Goal: Task Accomplishment & Management: Use online tool/utility

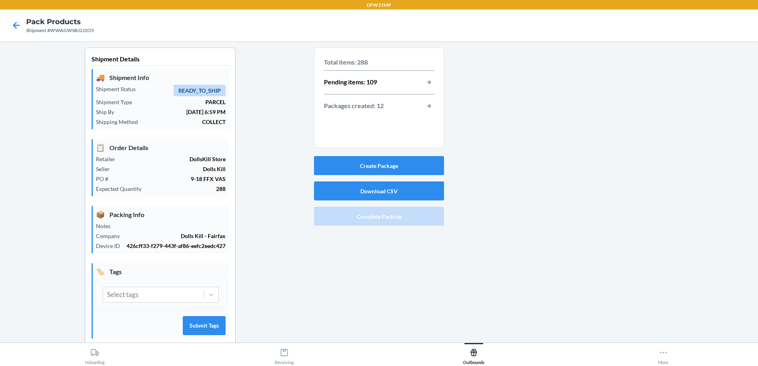
scroll to position [15, 0]
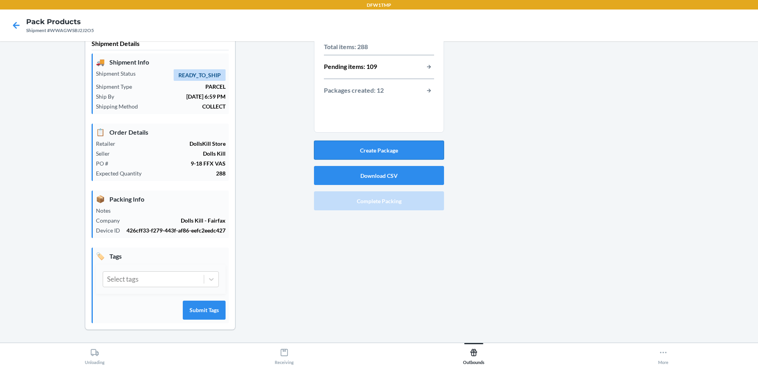
click at [398, 146] on button "Create Package" at bounding box center [379, 150] width 130 height 19
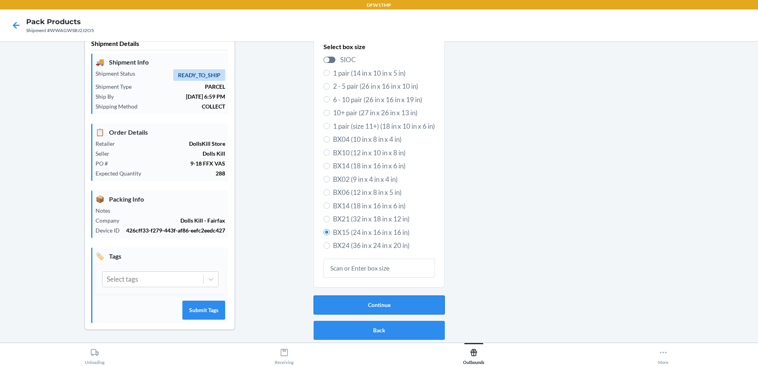
click at [403, 313] on button "Continue" at bounding box center [379, 305] width 131 height 19
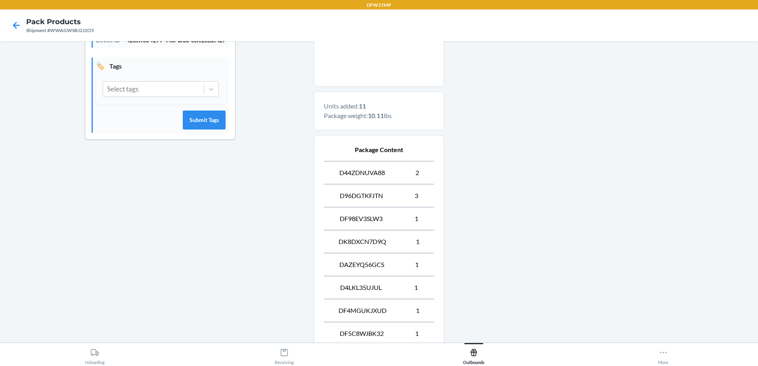
scroll to position [292, 0]
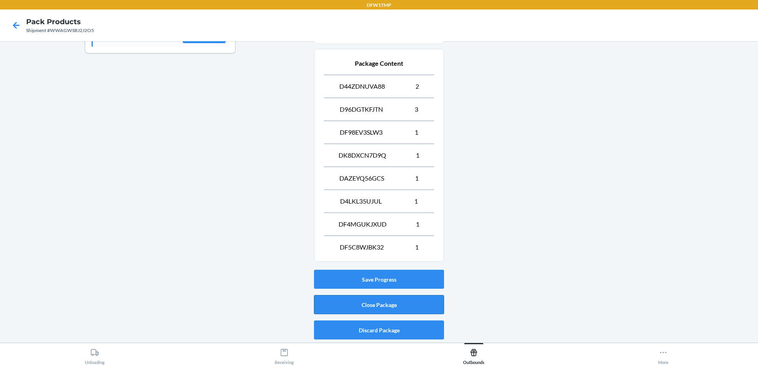
click at [399, 308] on button "Close Package" at bounding box center [379, 304] width 130 height 19
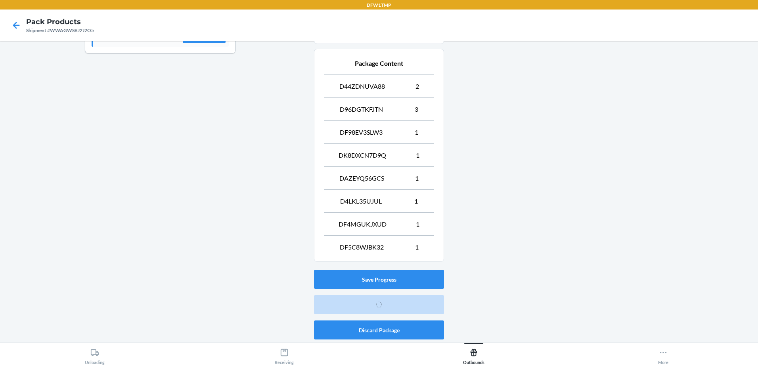
scroll to position [15, 0]
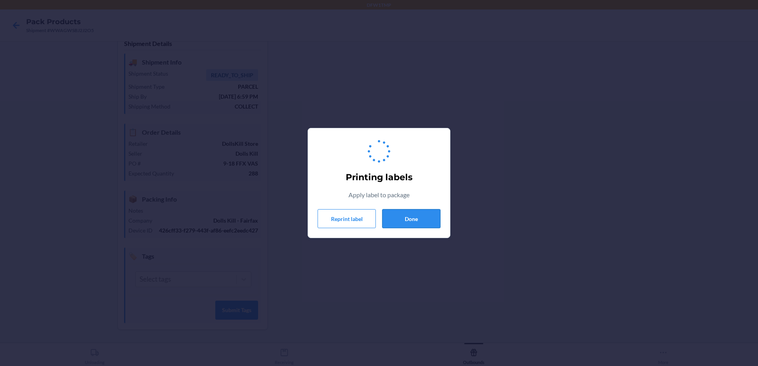
click at [414, 220] on button "Done" at bounding box center [411, 218] width 58 height 19
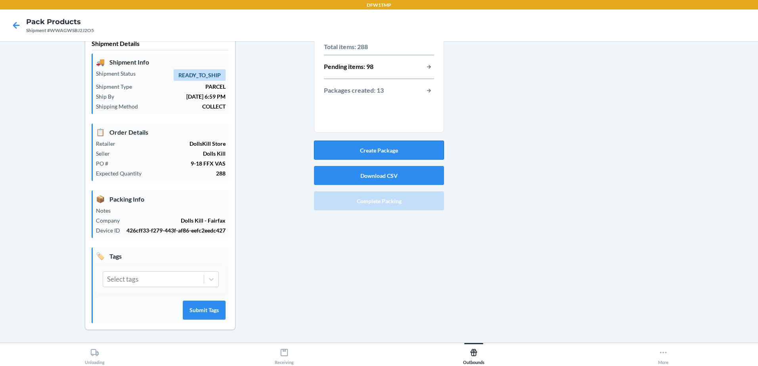
click at [387, 153] on button "Create Package" at bounding box center [379, 150] width 130 height 19
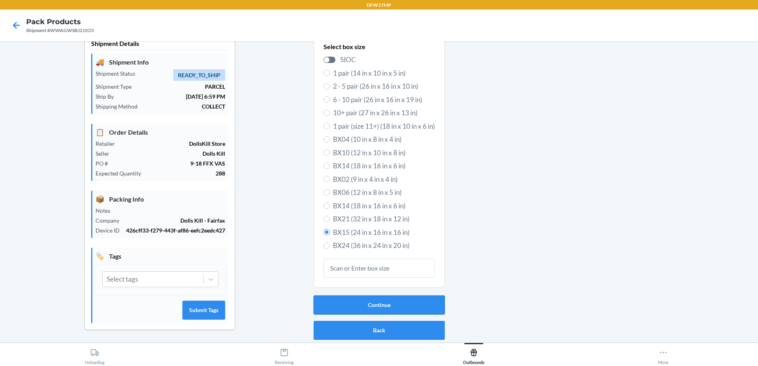
click at [379, 306] on button "Continue" at bounding box center [379, 305] width 131 height 19
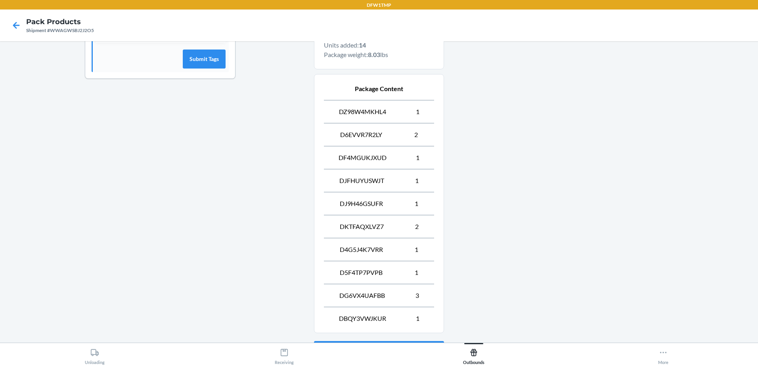
scroll to position [338, 0]
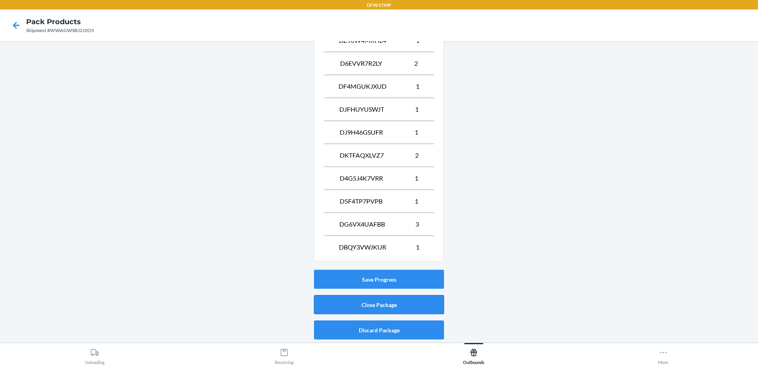
click at [356, 296] on button "Close Package" at bounding box center [379, 304] width 130 height 19
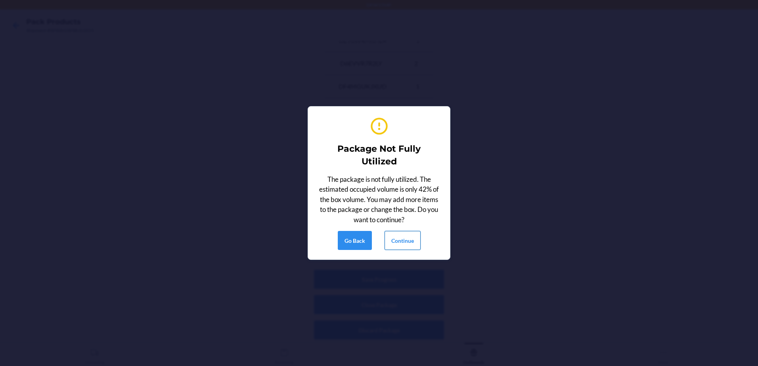
click at [404, 250] on button "Continue" at bounding box center [403, 240] width 36 height 19
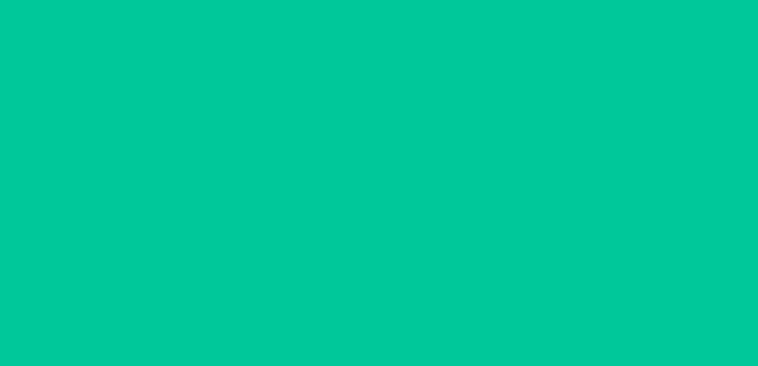
scroll to position [15, 0]
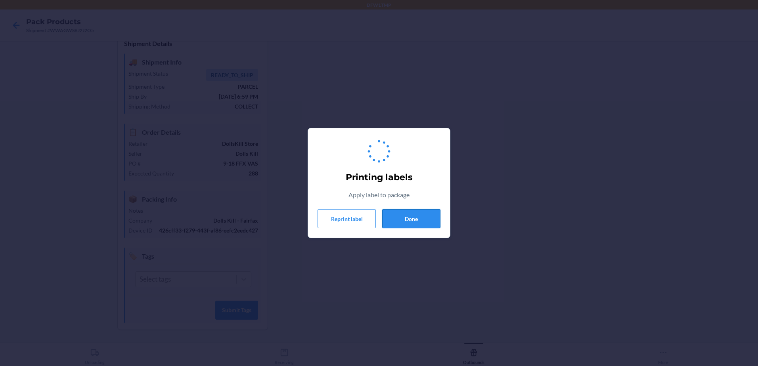
click at [415, 224] on button "Done" at bounding box center [411, 218] width 58 height 19
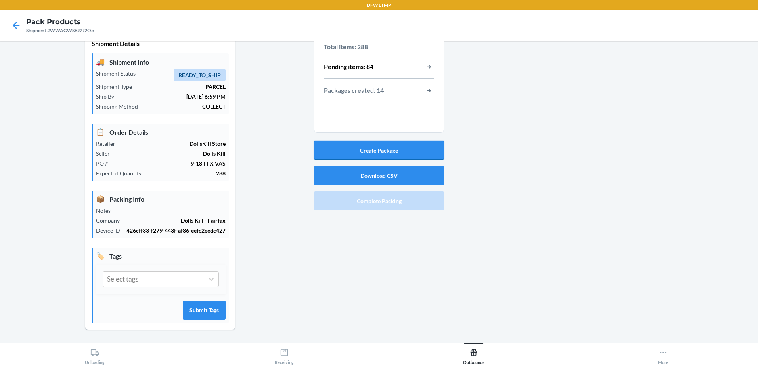
click at [368, 151] on button "Create Package" at bounding box center [379, 150] width 130 height 19
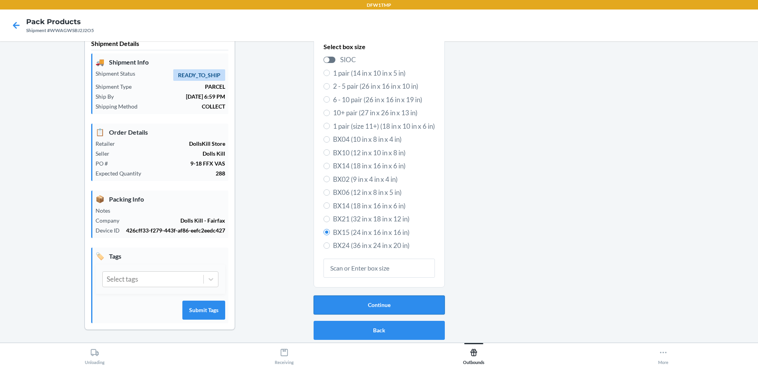
click at [373, 300] on button "Continue" at bounding box center [379, 305] width 131 height 19
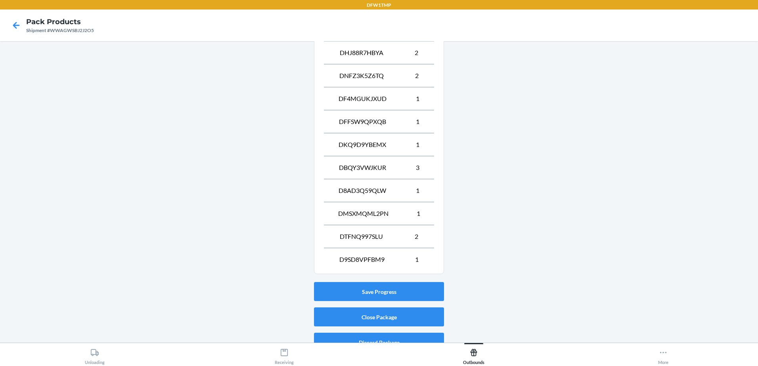
scroll to position [407, 0]
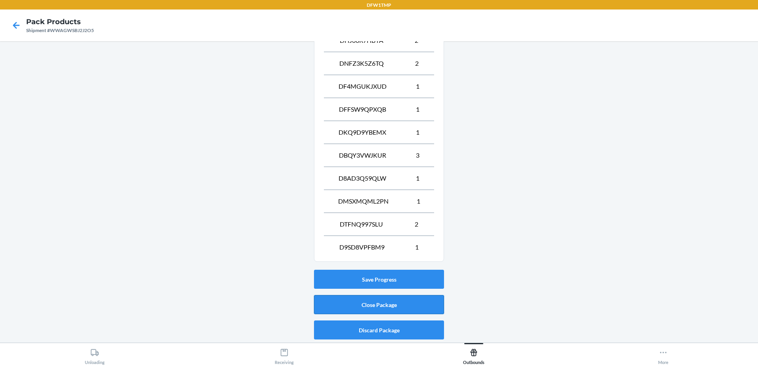
click at [373, 308] on button "Close Package" at bounding box center [379, 304] width 130 height 19
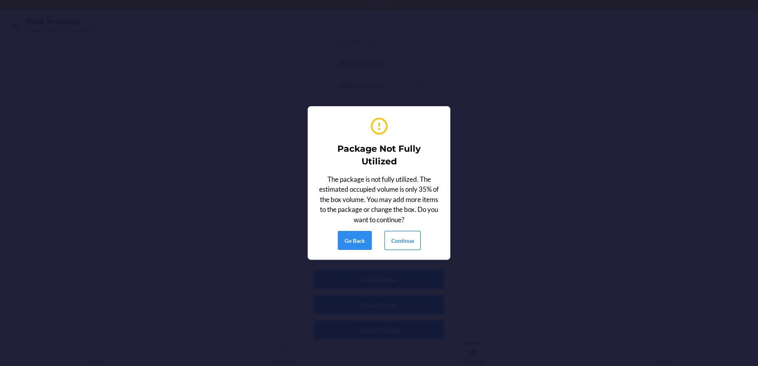
click at [394, 244] on button "Continue" at bounding box center [403, 240] width 36 height 19
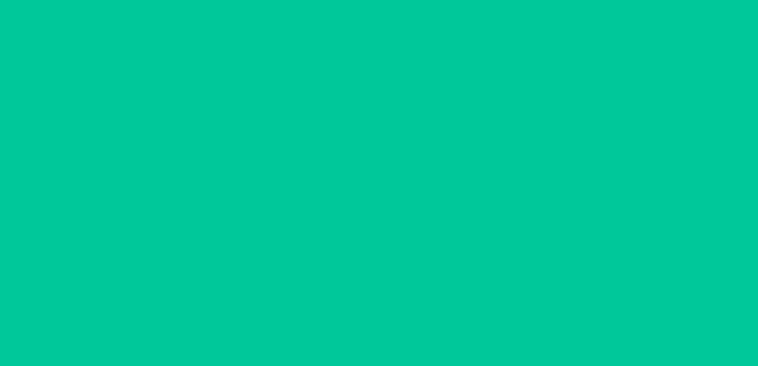
scroll to position [15, 0]
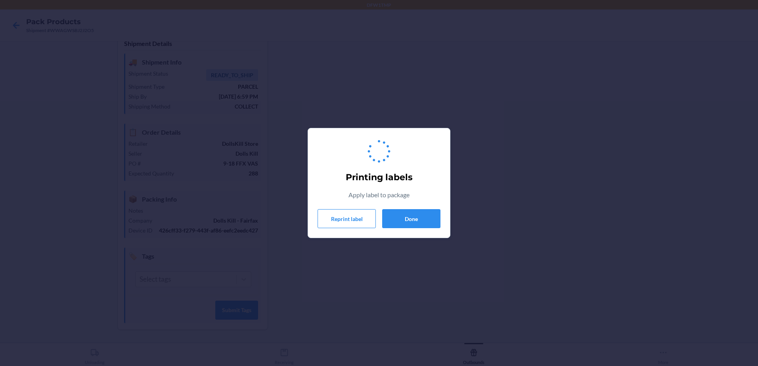
click at [395, 208] on div "Printing labels Apply label to package Reprint label Done" at bounding box center [379, 183] width 123 height 97
click at [393, 216] on button "Done" at bounding box center [411, 218] width 58 height 19
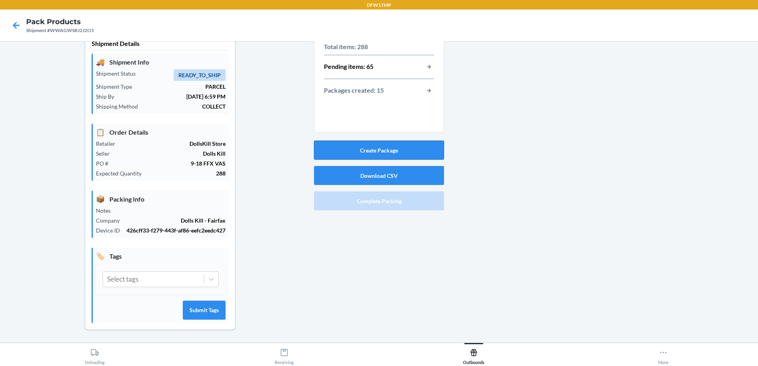
click at [399, 149] on button "Create Package" at bounding box center [379, 150] width 130 height 19
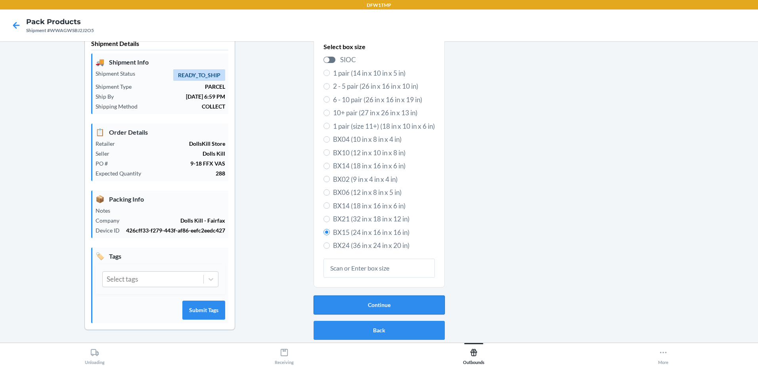
click at [392, 306] on button "Continue" at bounding box center [379, 305] width 131 height 19
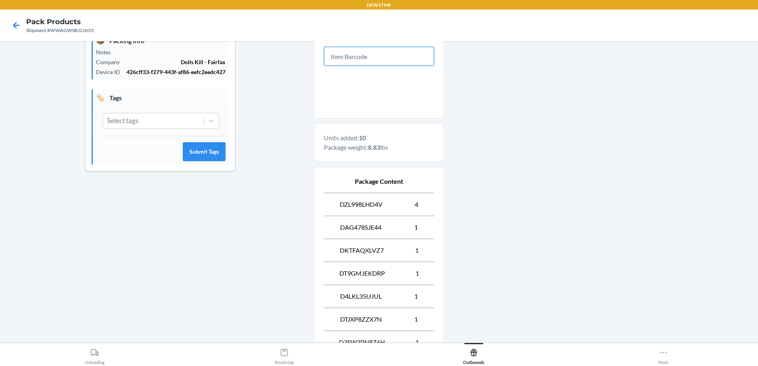
scroll to position [269, 0]
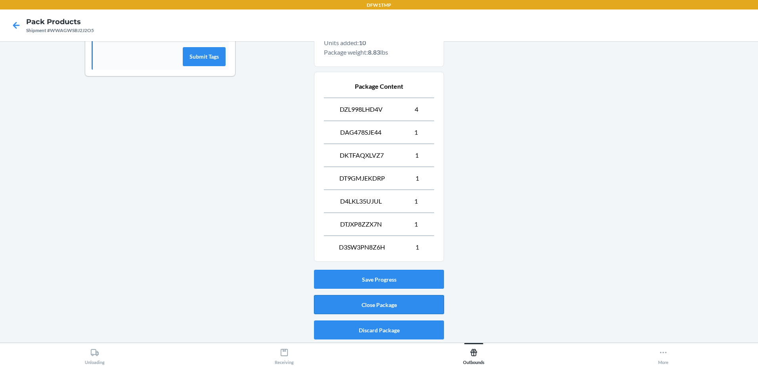
click at [365, 303] on button "Close Package" at bounding box center [379, 304] width 130 height 19
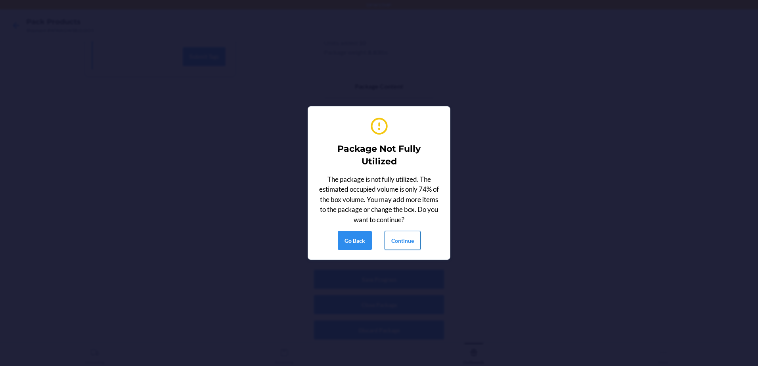
click at [395, 237] on button "Continue" at bounding box center [403, 240] width 36 height 19
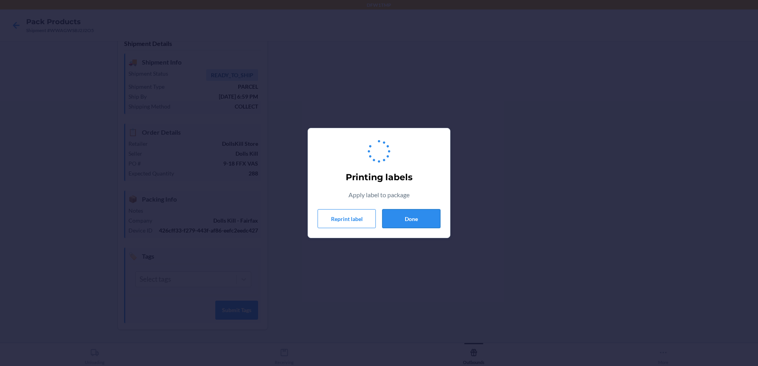
click at [407, 221] on button "Done" at bounding box center [411, 218] width 58 height 19
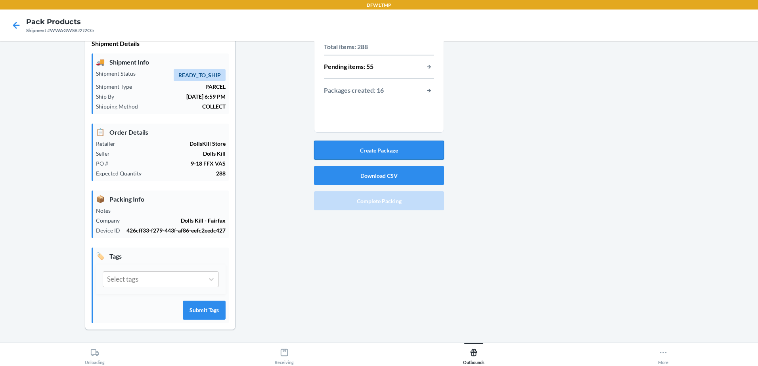
click at [406, 148] on button "Create Package" at bounding box center [379, 150] width 130 height 19
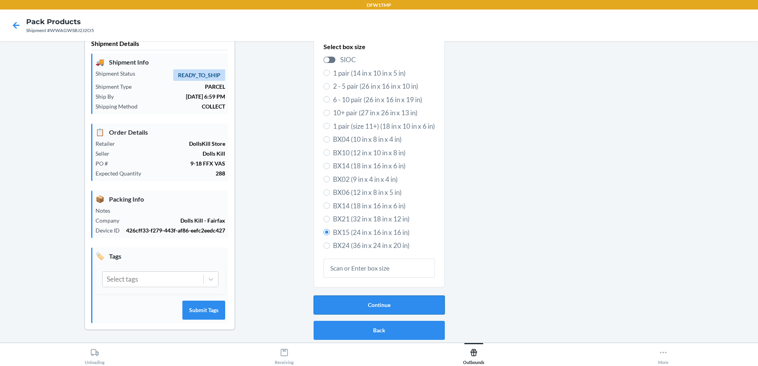
click at [391, 305] on button "Continue" at bounding box center [379, 305] width 131 height 19
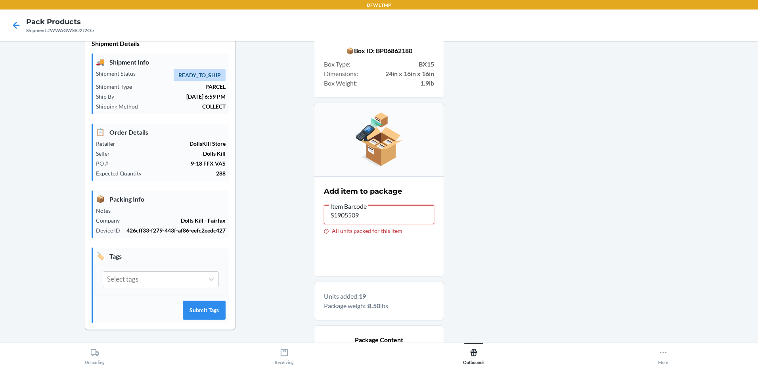
click at [361, 211] on input "S1905509" at bounding box center [379, 214] width 110 height 19
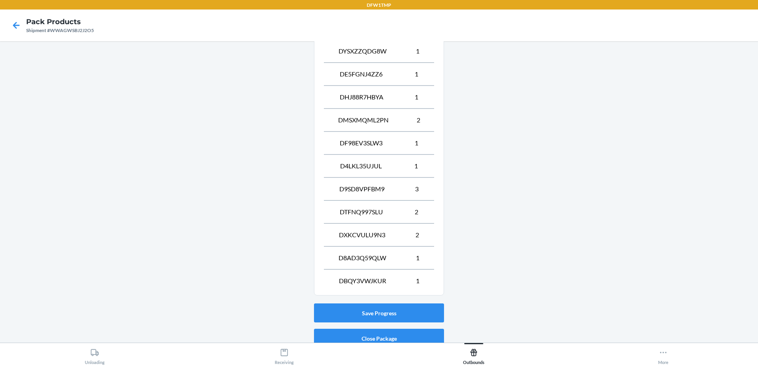
scroll to position [453, 0]
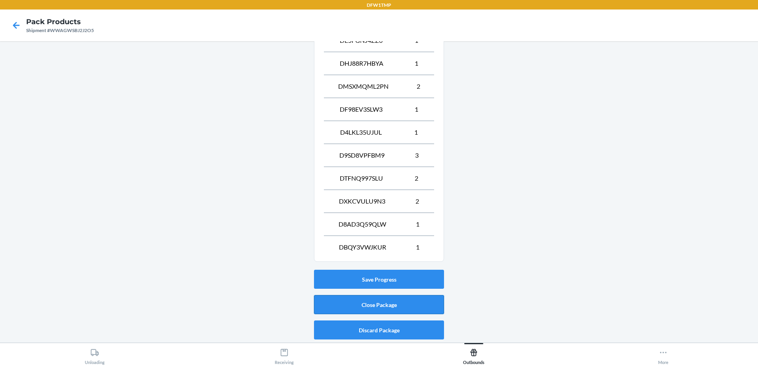
click at [376, 303] on button "Close Package" at bounding box center [379, 304] width 130 height 19
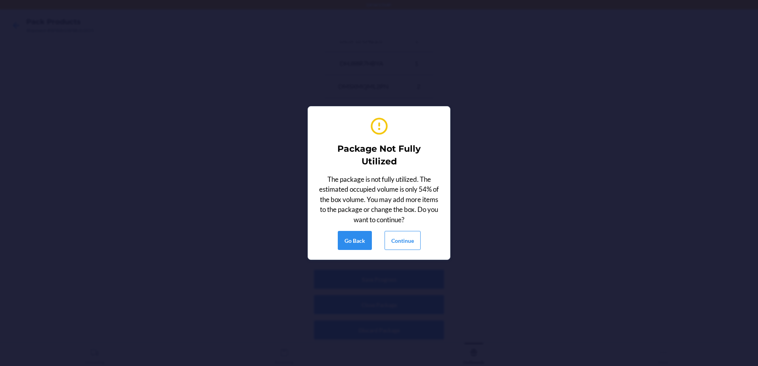
click at [405, 230] on div "Package Not Fully Utilized The package is not fully utilized. The estimated occ…" at bounding box center [379, 183] width 123 height 141
click at [406, 241] on button "Continue" at bounding box center [403, 240] width 36 height 19
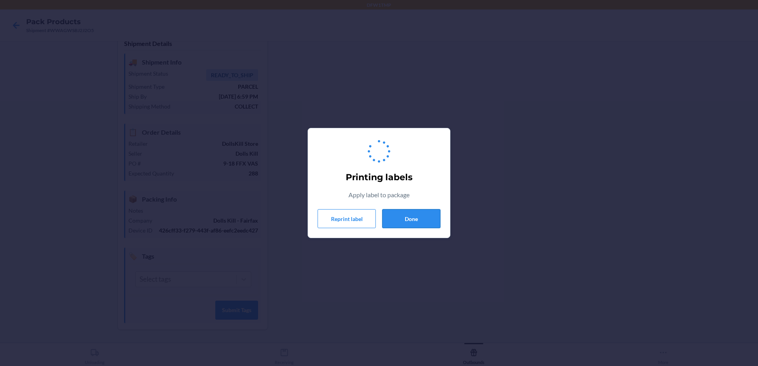
click at [413, 226] on button "Done" at bounding box center [411, 218] width 58 height 19
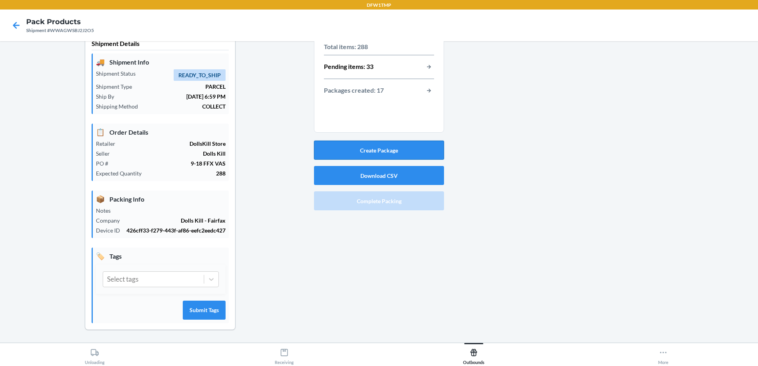
click at [373, 153] on button "Create Package" at bounding box center [379, 150] width 130 height 19
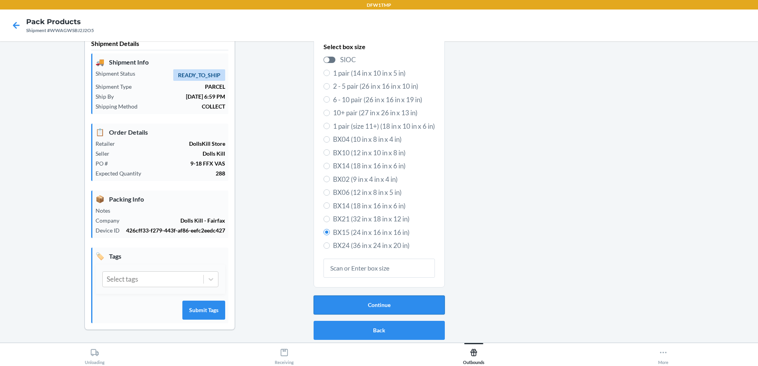
click at [368, 308] on button "Continue" at bounding box center [379, 305] width 131 height 19
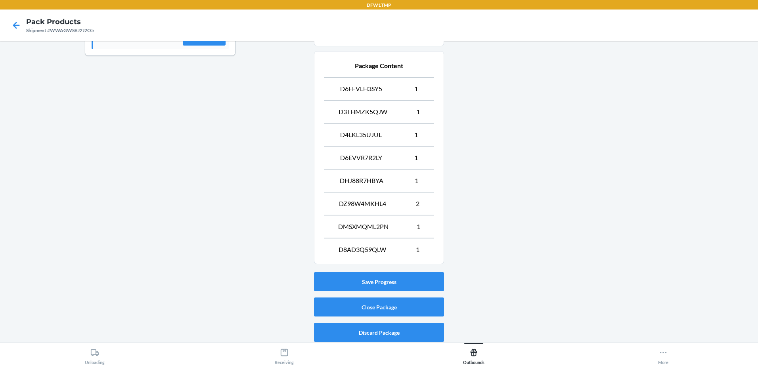
scroll to position [292, 0]
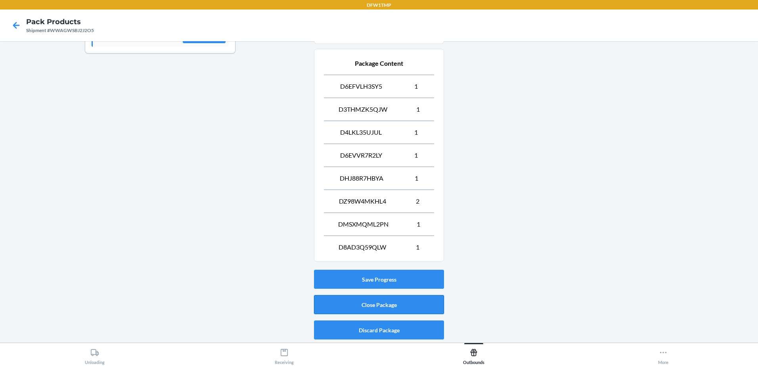
click at [364, 303] on button "Close Package" at bounding box center [379, 304] width 130 height 19
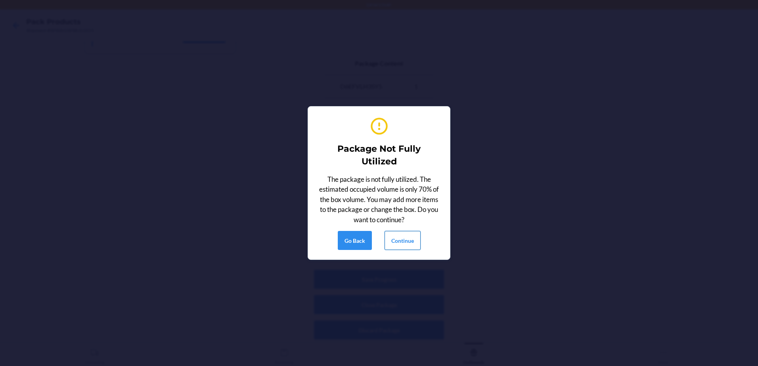
click at [394, 241] on button "Continue" at bounding box center [403, 240] width 36 height 19
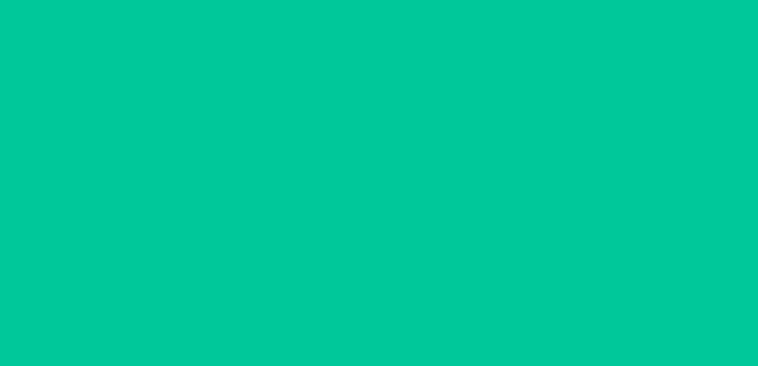
scroll to position [15, 0]
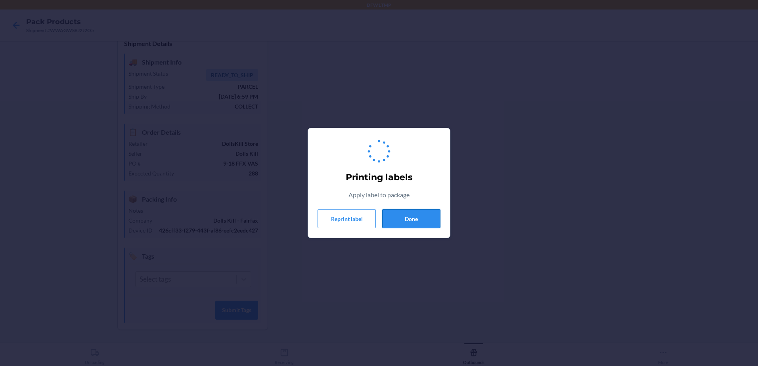
click at [404, 222] on button "Done" at bounding box center [411, 218] width 58 height 19
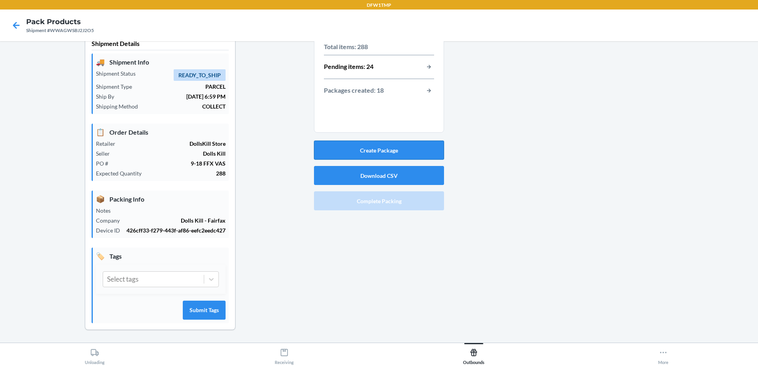
click at [374, 147] on button "Create Package" at bounding box center [379, 150] width 130 height 19
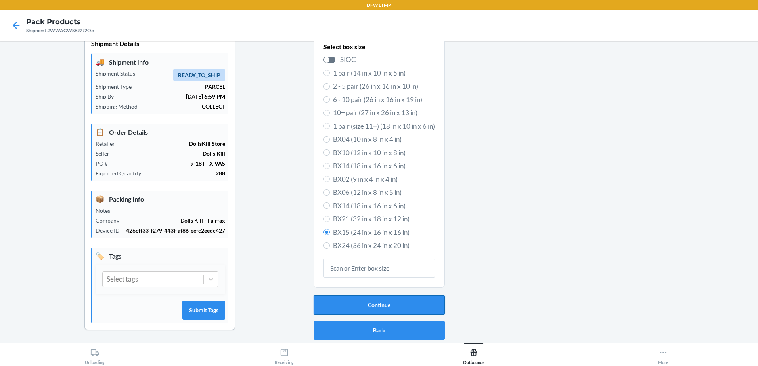
click at [373, 306] on button "Continue" at bounding box center [379, 305] width 131 height 19
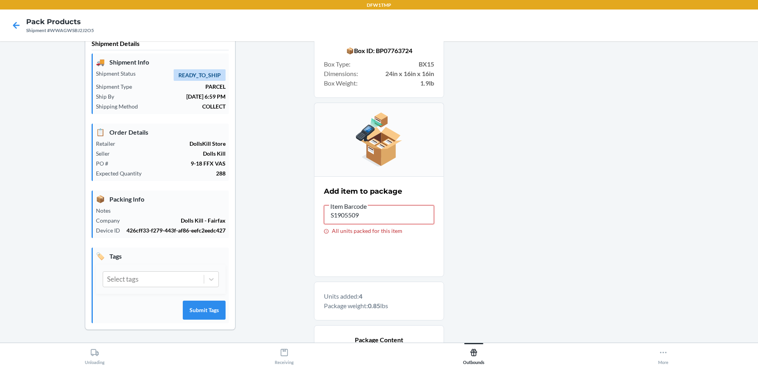
click at [359, 211] on input "S1905509" at bounding box center [379, 214] width 110 height 19
click at [359, 212] on input "S1905509" at bounding box center [379, 214] width 110 height 19
click at [365, 218] on input "S1905509" at bounding box center [379, 214] width 110 height 19
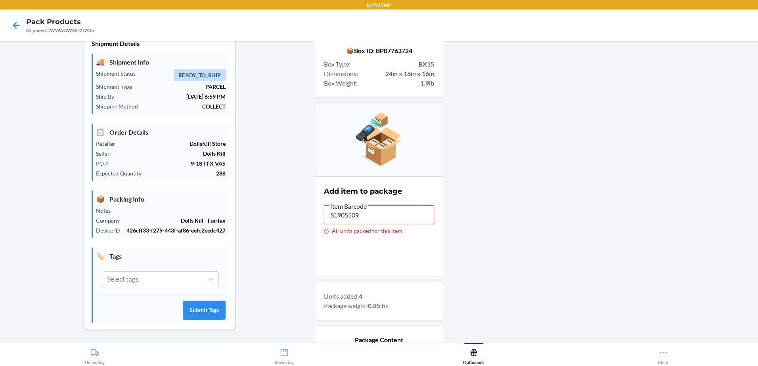
click at [365, 218] on input "S1905509" at bounding box center [379, 214] width 110 height 19
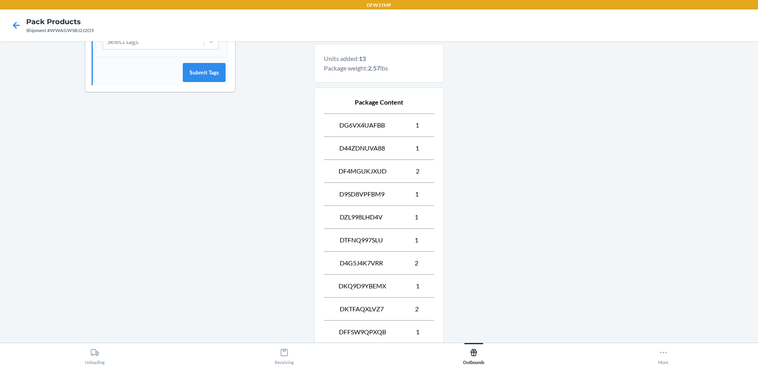
scroll to position [338, 0]
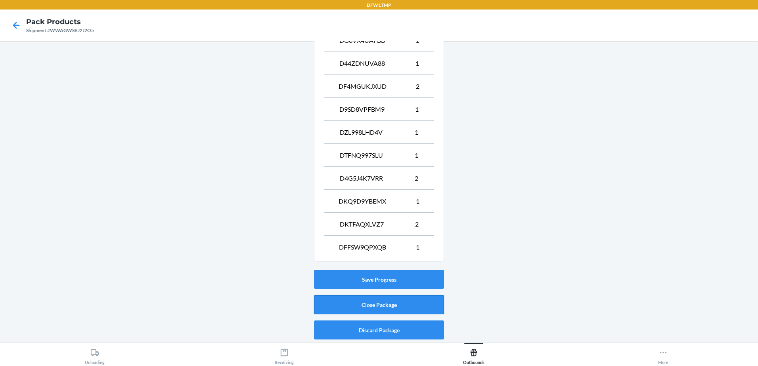
click at [370, 303] on button "Close Package" at bounding box center [379, 304] width 130 height 19
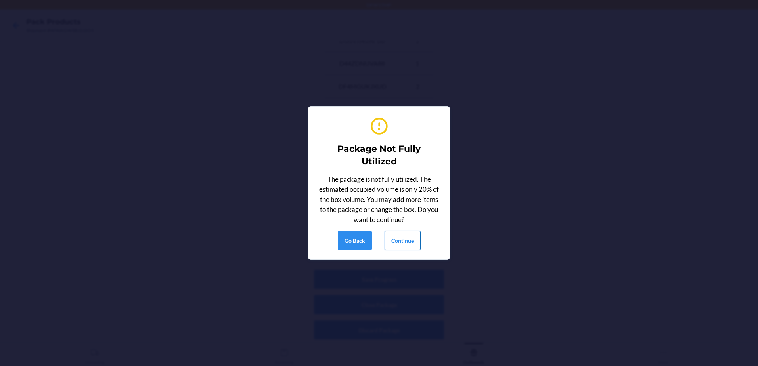
click at [407, 238] on button "Continue" at bounding box center [403, 240] width 36 height 19
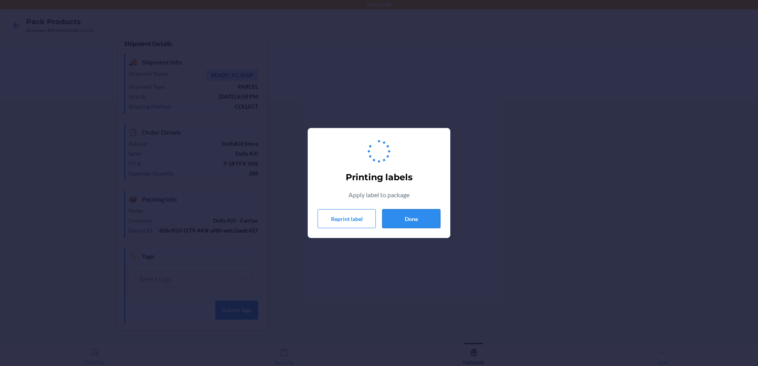
click at [410, 225] on button "Done" at bounding box center [411, 218] width 58 height 19
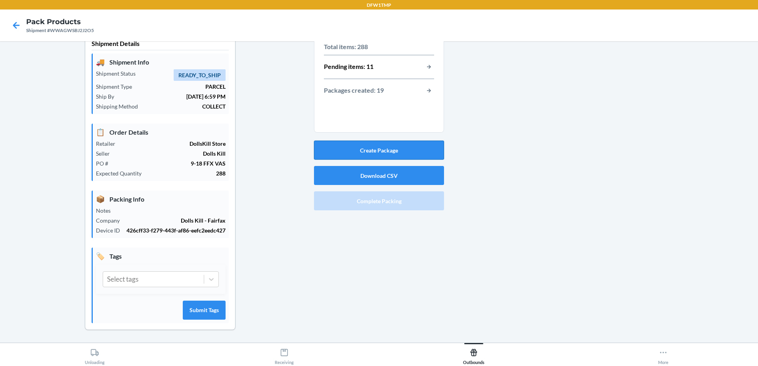
click at [373, 144] on button "Create Package" at bounding box center [379, 150] width 130 height 19
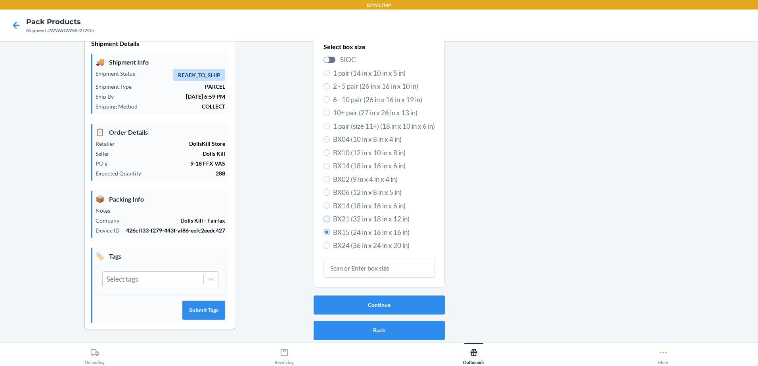
click at [324, 221] on input "BX21 (32 in x 18 in x 12 in)" at bounding box center [327, 219] width 6 height 6
radio input "true"
radio input "false"
click at [388, 309] on button "Continue" at bounding box center [379, 305] width 131 height 19
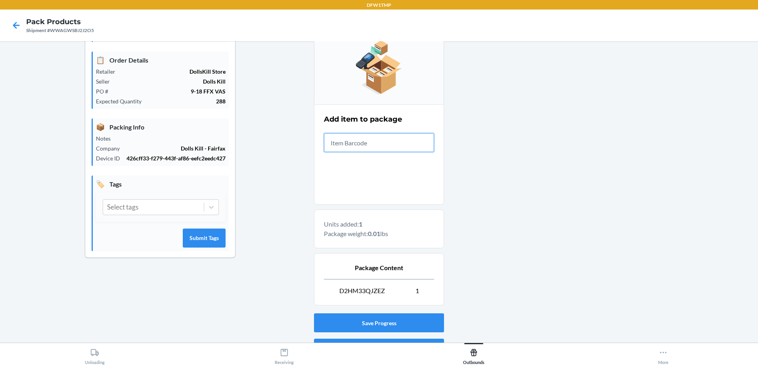
scroll to position [131, 0]
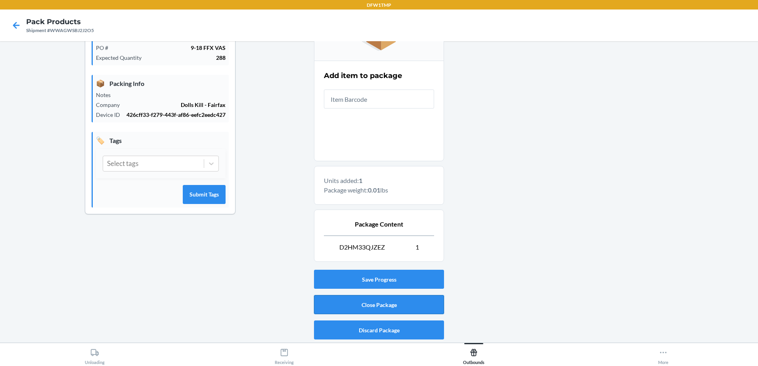
click at [393, 307] on button "Close Package" at bounding box center [379, 304] width 130 height 19
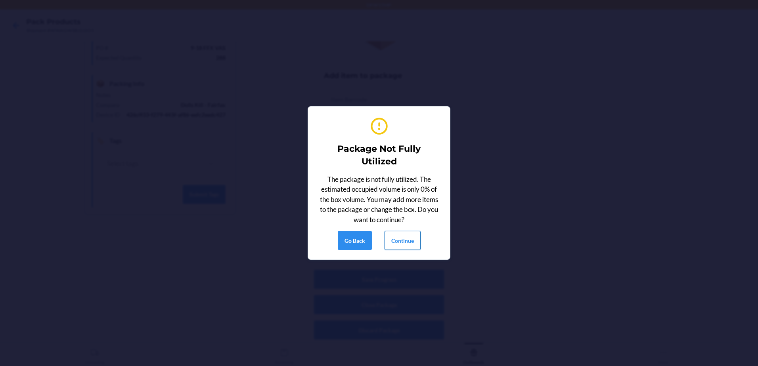
click at [401, 246] on button "Continue" at bounding box center [403, 240] width 36 height 19
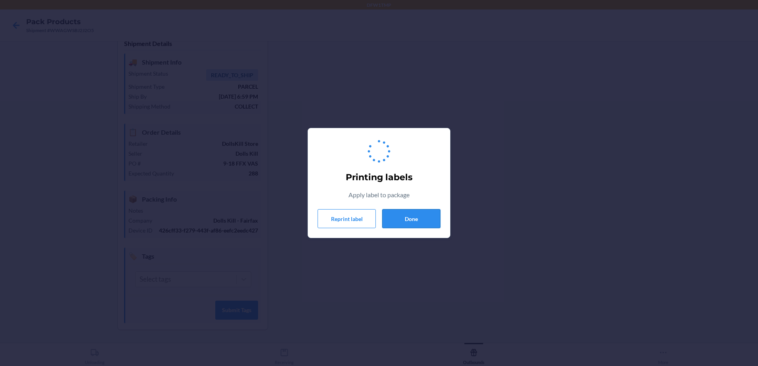
click at [405, 214] on button "Done" at bounding box center [411, 218] width 58 height 19
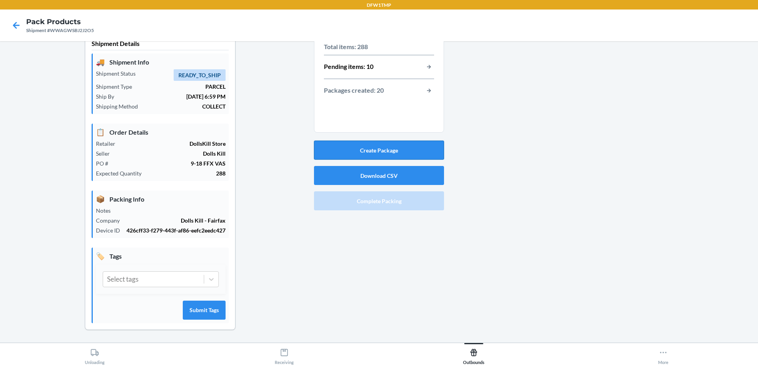
click at [400, 149] on button "Create Package" at bounding box center [379, 150] width 130 height 19
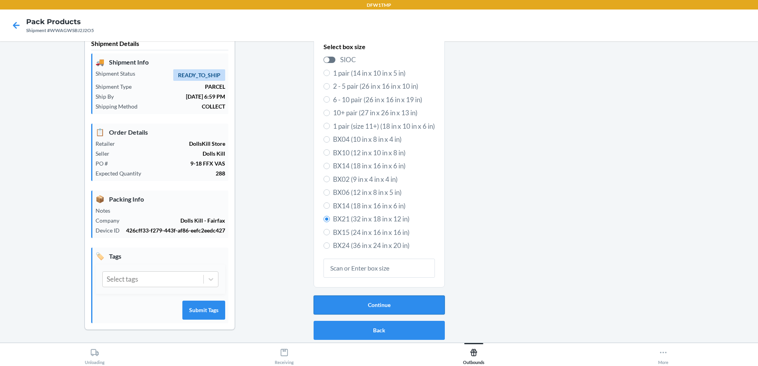
click at [372, 306] on button "Continue" at bounding box center [379, 305] width 131 height 19
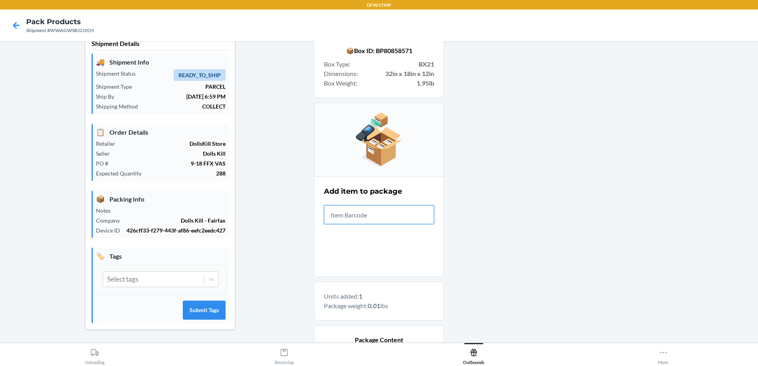
scroll to position [131, 0]
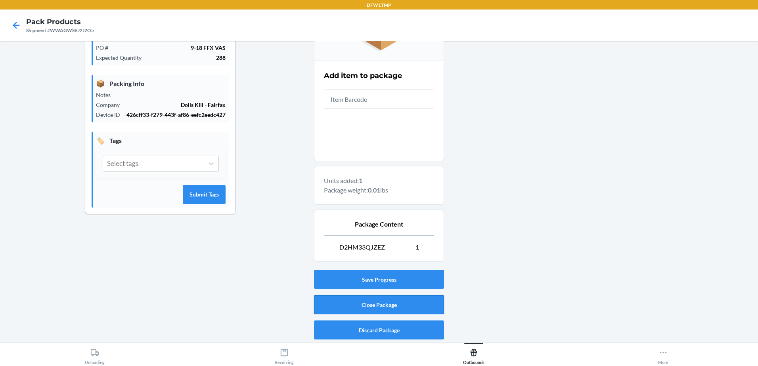
click at [360, 304] on button "Close Package" at bounding box center [379, 304] width 130 height 19
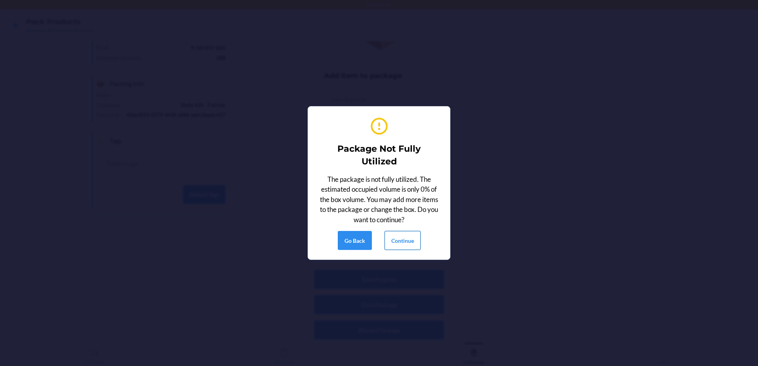
click at [407, 247] on button "Continue" at bounding box center [403, 240] width 36 height 19
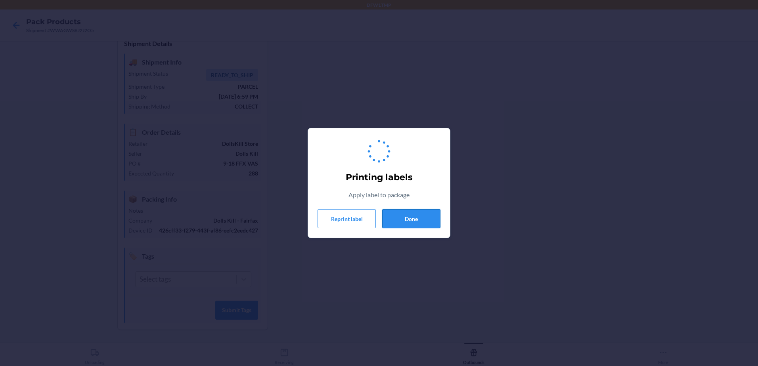
click at [414, 222] on button "Done" at bounding box center [411, 218] width 58 height 19
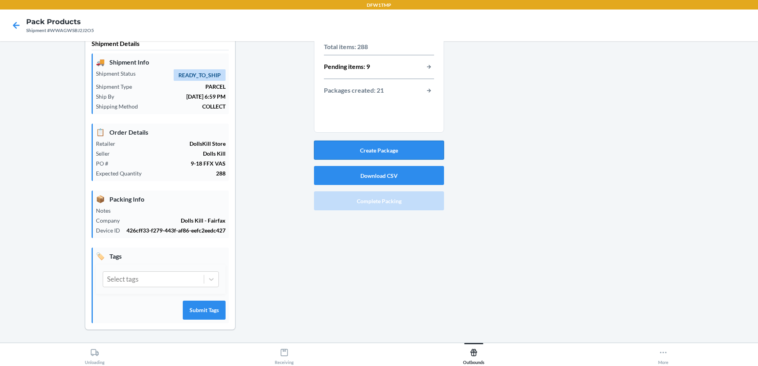
click at [379, 151] on button "Create Package" at bounding box center [379, 150] width 130 height 19
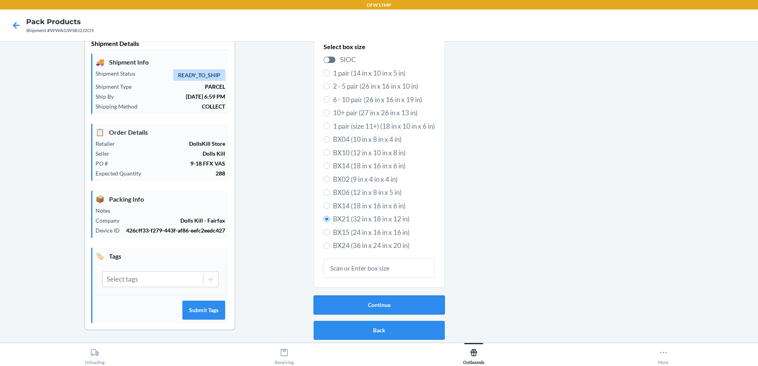
click at [374, 305] on button "Continue" at bounding box center [379, 305] width 131 height 19
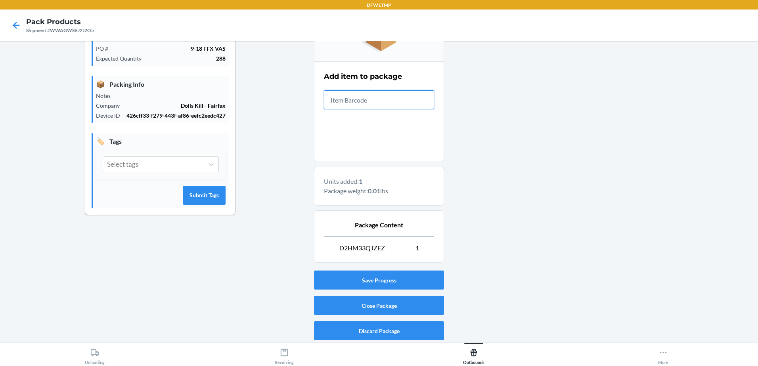
scroll to position [131, 0]
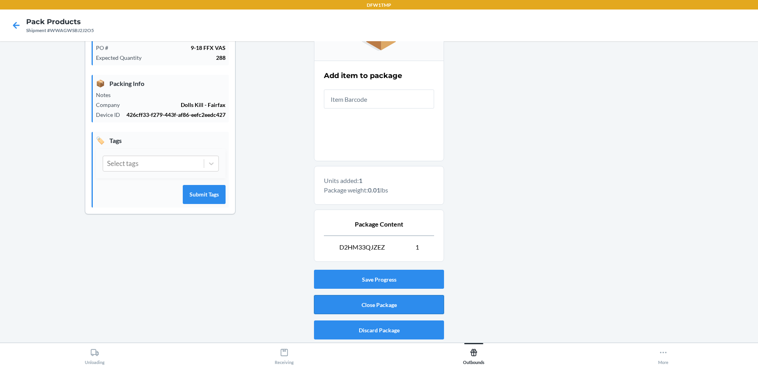
click at [395, 307] on button "Close Package" at bounding box center [379, 304] width 130 height 19
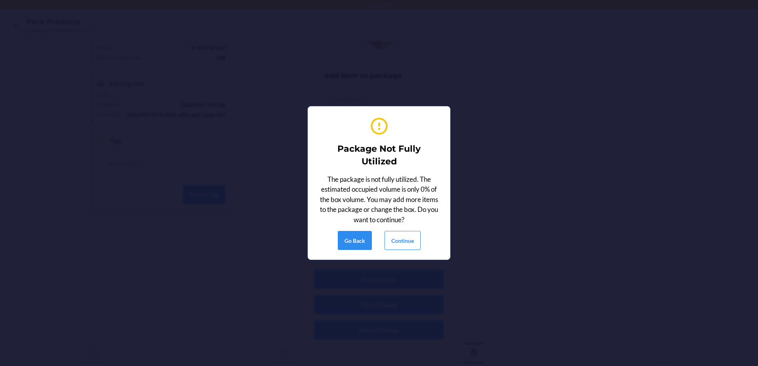
click at [396, 252] on div "Package Not Fully Utilized The package is not fully utilized. The estimated occ…" at bounding box center [379, 183] width 123 height 141
click at [397, 241] on button "Continue" at bounding box center [403, 240] width 36 height 19
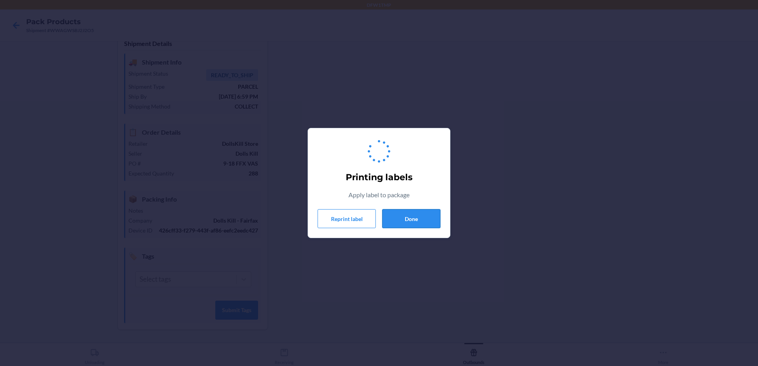
click at [402, 224] on button "Done" at bounding box center [411, 218] width 58 height 19
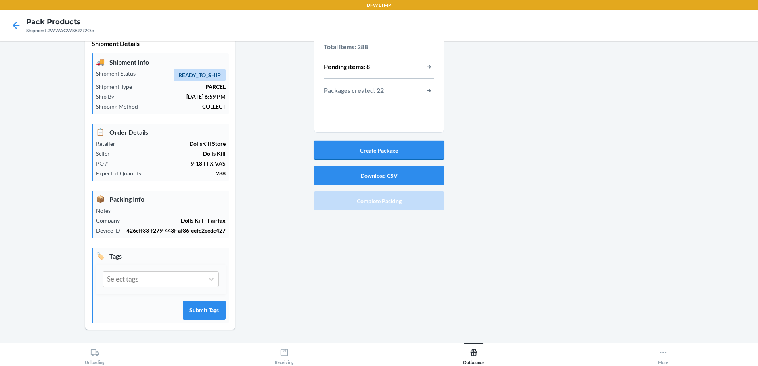
click at [381, 148] on button "Create Package" at bounding box center [379, 150] width 130 height 19
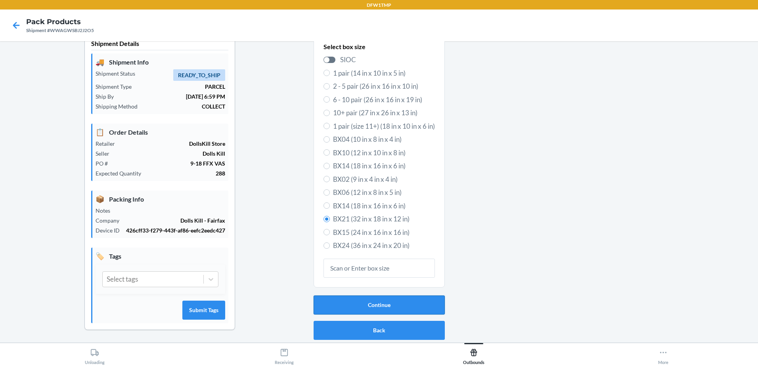
click at [366, 310] on button "Continue" at bounding box center [379, 305] width 131 height 19
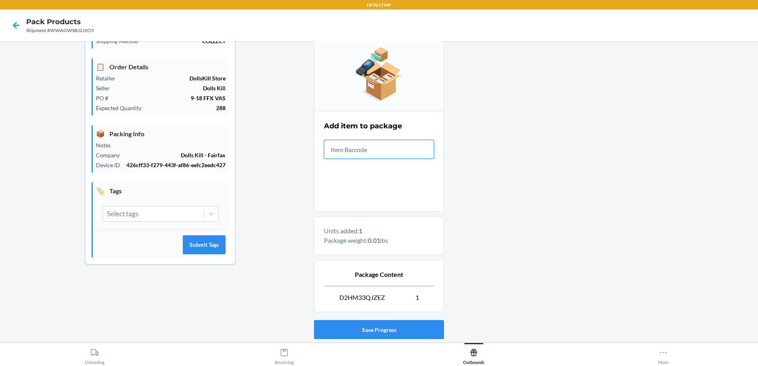
scroll to position [131, 0]
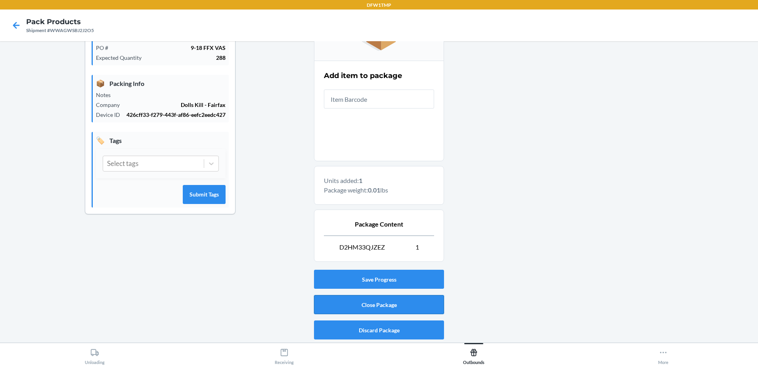
click at [366, 301] on button "Close Package" at bounding box center [379, 304] width 130 height 19
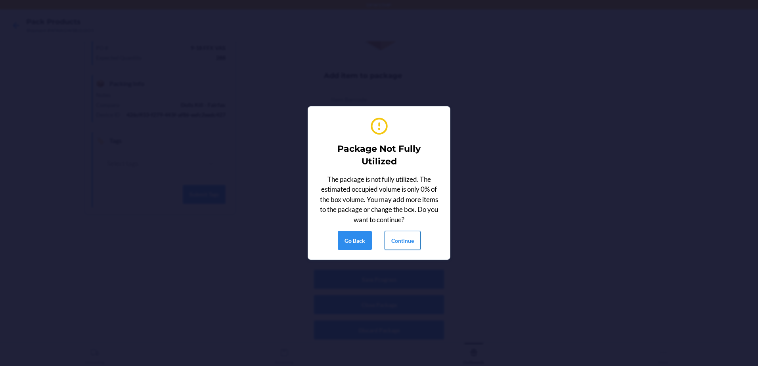
click at [411, 241] on button "Continue" at bounding box center [403, 240] width 36 height 19
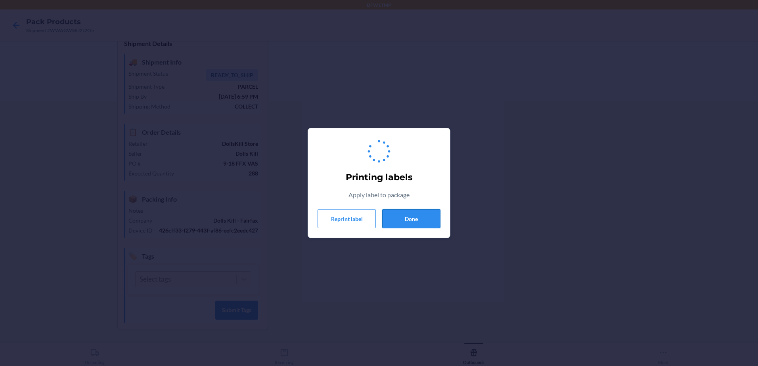
click at [412, 222] on button "Done" at bounding box center [411, 218] width 58 height 19
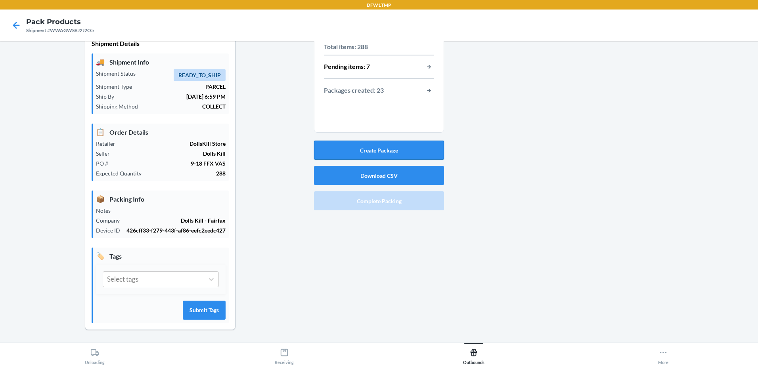
click at [359, 151] on button "Create Package" at bounding box center [379, 150] width 130 height 19
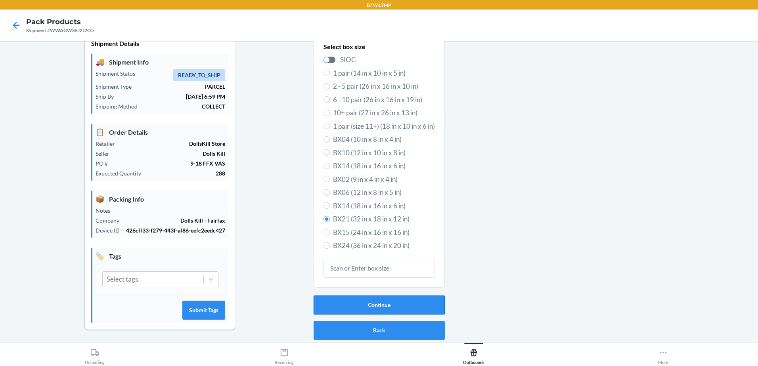
click at [361, 301] on button "Continue" at bounding box center [379, 305] width 131 height 19
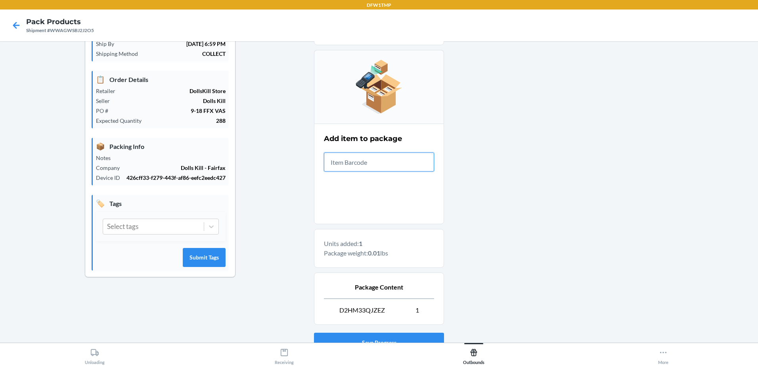
scroll to position [131, 0]
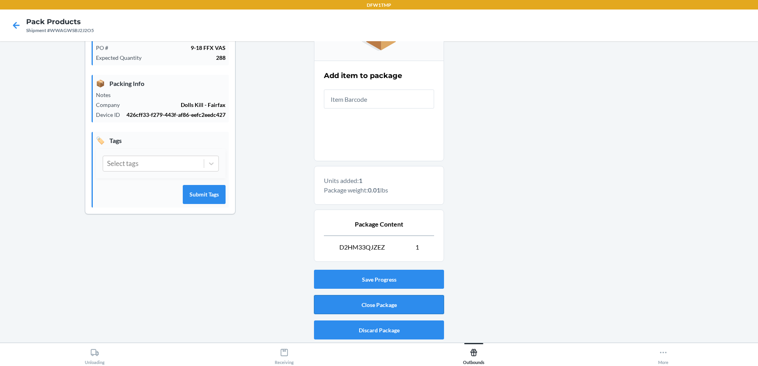
click at [381, 300] on button "Close Package" at bounding box center [379, 304] width 130 height 19
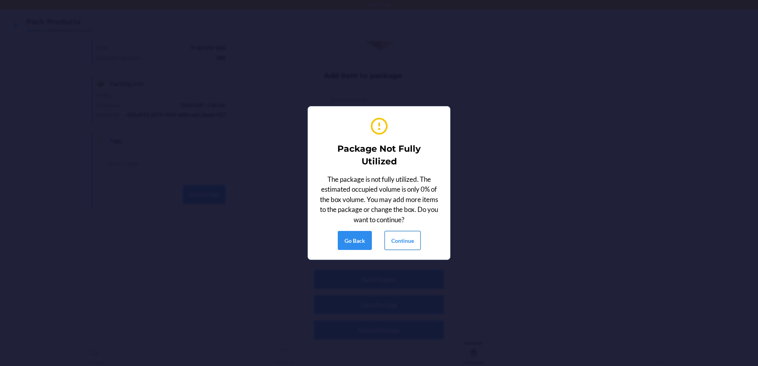
click at [395, 241] on button "Continue" at bounding box center [403, 240] width 36 height 19
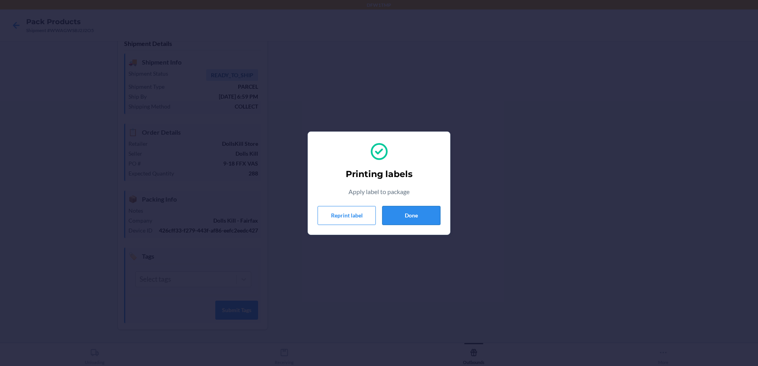
click at [410, 211] on button "Done" at bounding box center [411, 215] width 58 height 19
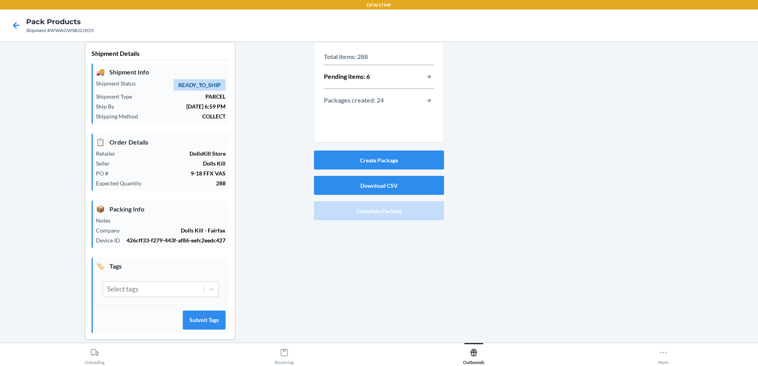
scroll to position [0, 0]
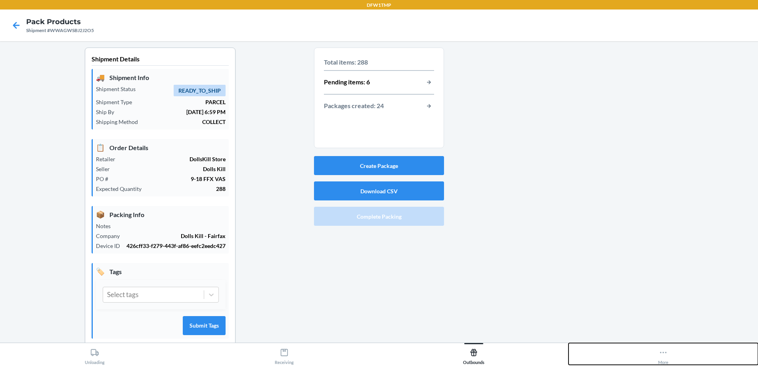
click at [657, 356] on button "More" at bounding box center [664, 354] width 190 height 22
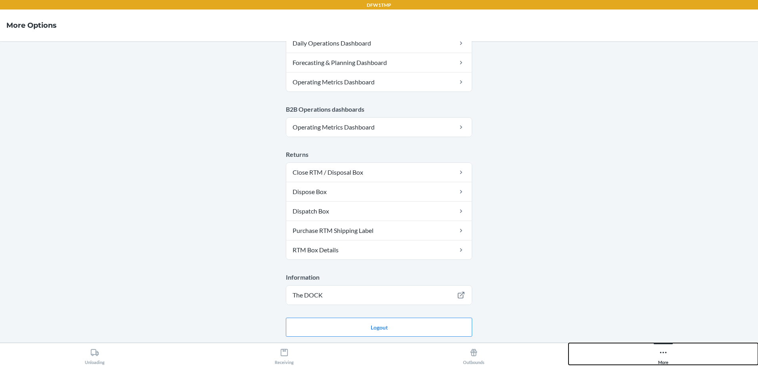
scroll to position [396, 0]
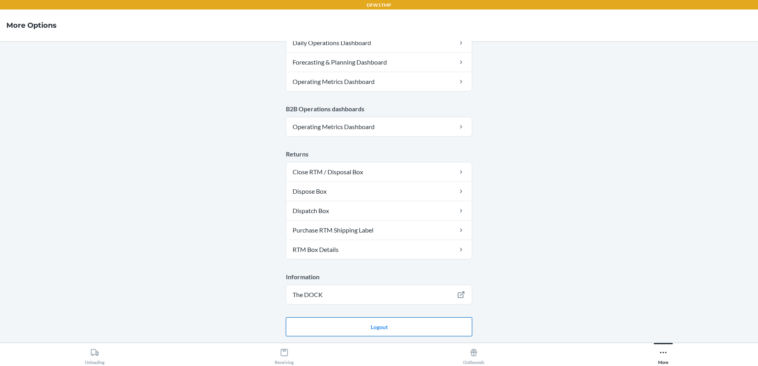
drag, startPoint x: 372, startPoint y: 329, endPoint x: 366, endPoint y: 326, distance: 6.0
click at [372, 329] on button "Logout" at bounding box center [379, 327] width 186 height 19
